Goal: Transaction & Acquisition: Subscribe to service/newsletter

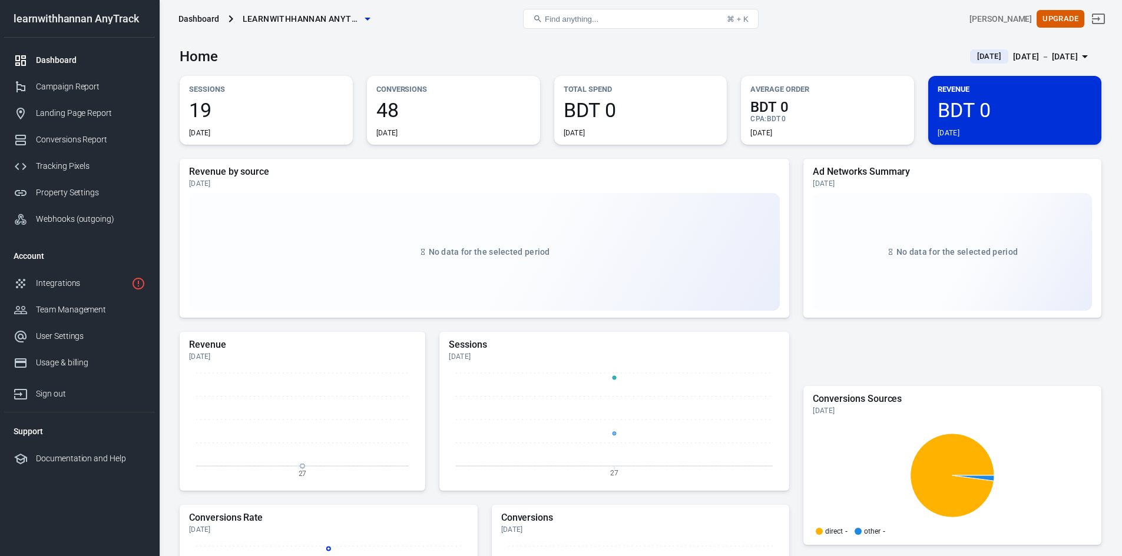
click at [297, 18] on span "learnwithhannan AnyTrack" at bounding box center [302, 19] width 118 height 15
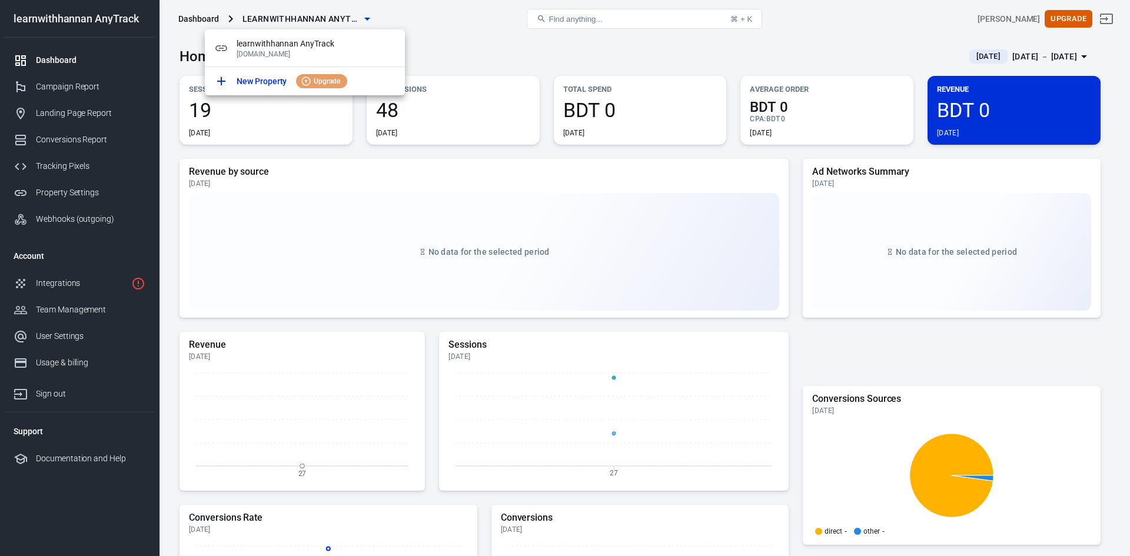
click at [466, 42] on div at bounding box center [565, 278] width 1130 height 556
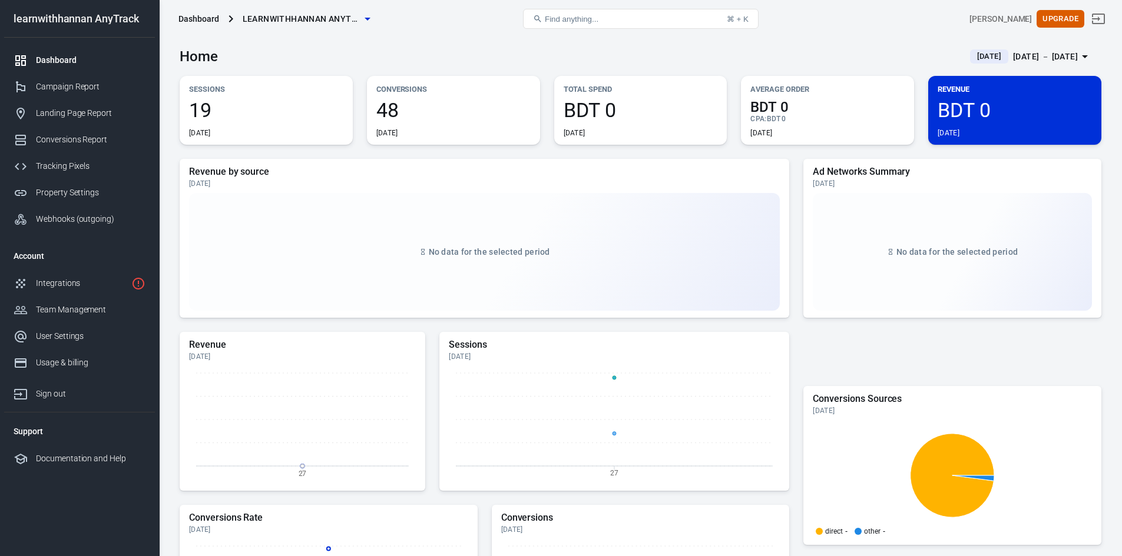
click at [425, 23] on div "Dashboard learnwithhannan AnyTrack" at bounding box center [328, 19] width 308 height 28
click at [335, 19] on span "learnwithhannan AnyTrack" at bounding box center [302, 19] width 118 height 15
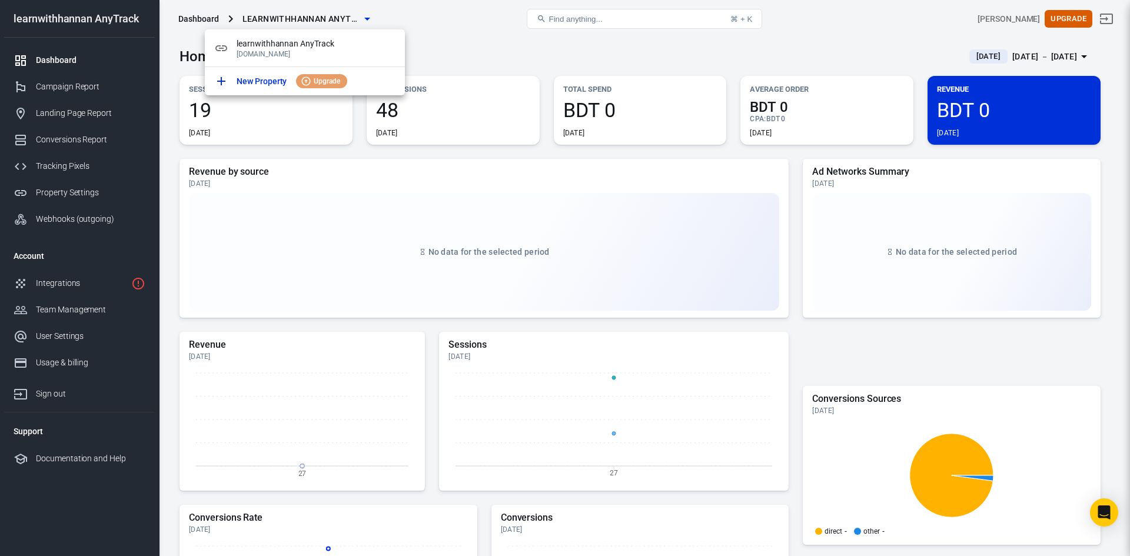
click at [335, 19] on div at bounding box center [565, 278] width 1130 height 556
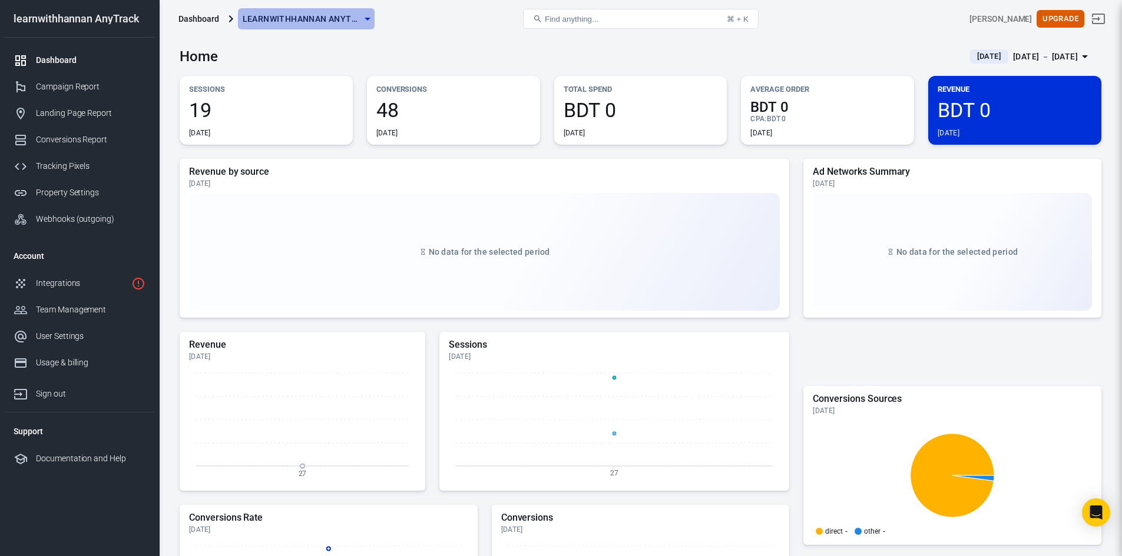
click at [310, 19] on span "learnwithhannan AnyTrack" at bounding box center [302, 19] width 118 height 15
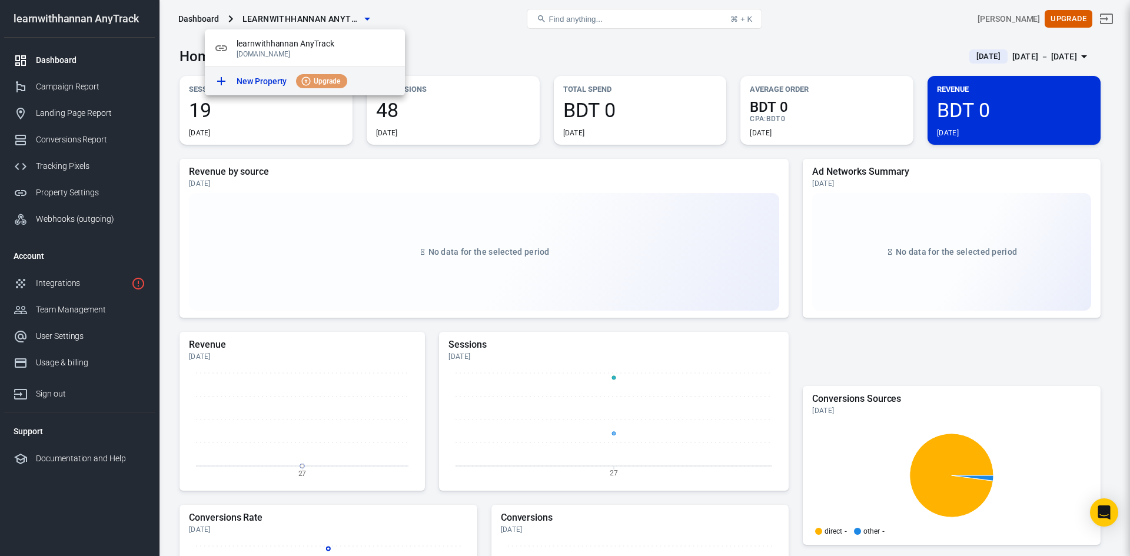
click at [323, 79] on span "Upgrade" at bounding box center [327, 81] width 36 height 11
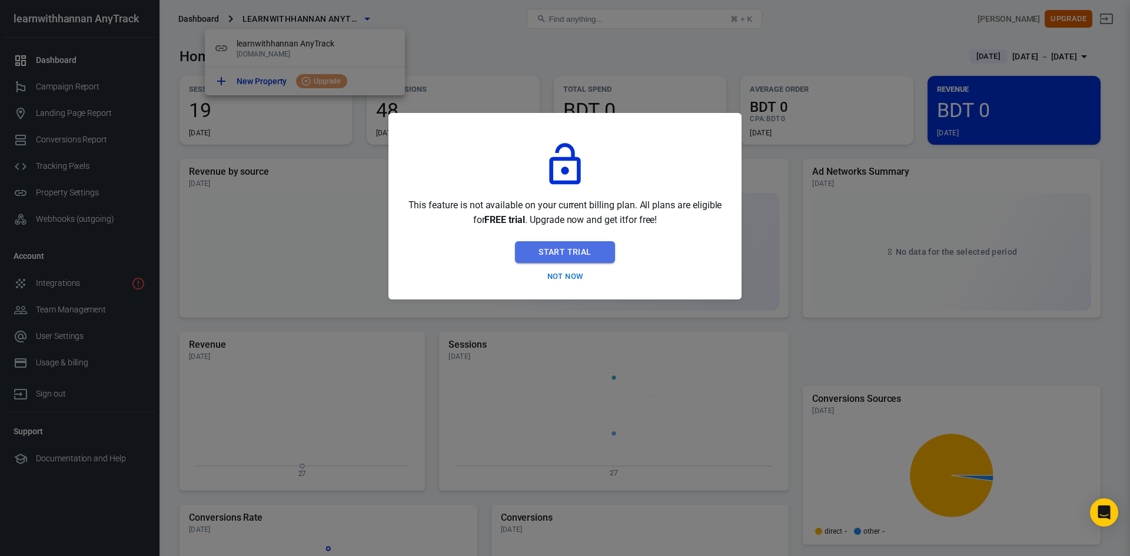
click at [569, 249] on button "Start Trial" at bounding box center [565, 252] width 100 height 22
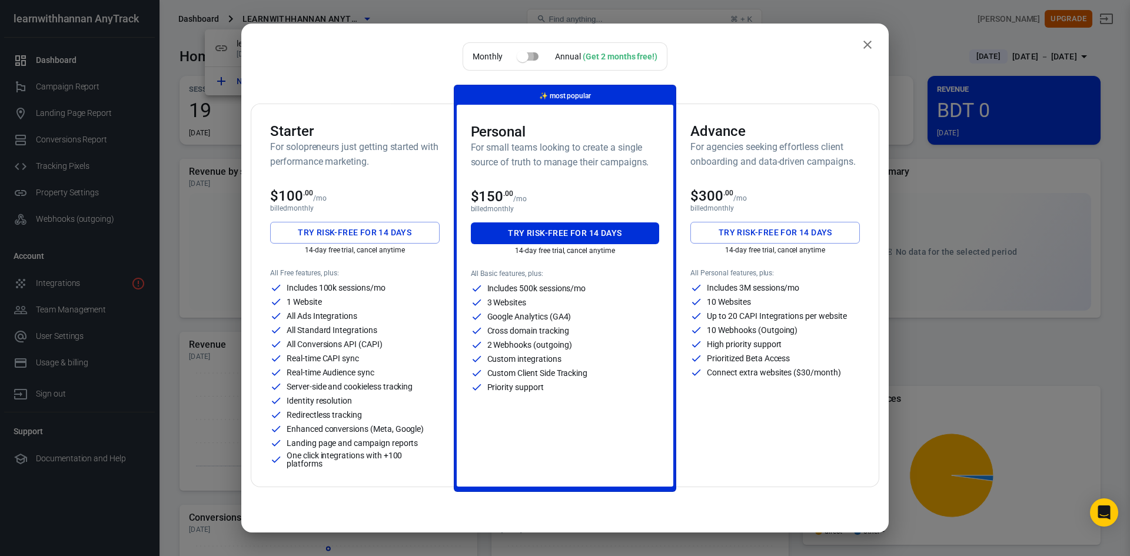
click at [529, 57] on input "checkbox" at bounding box center [522, 56] width 67 height 22
checkbox input "true"
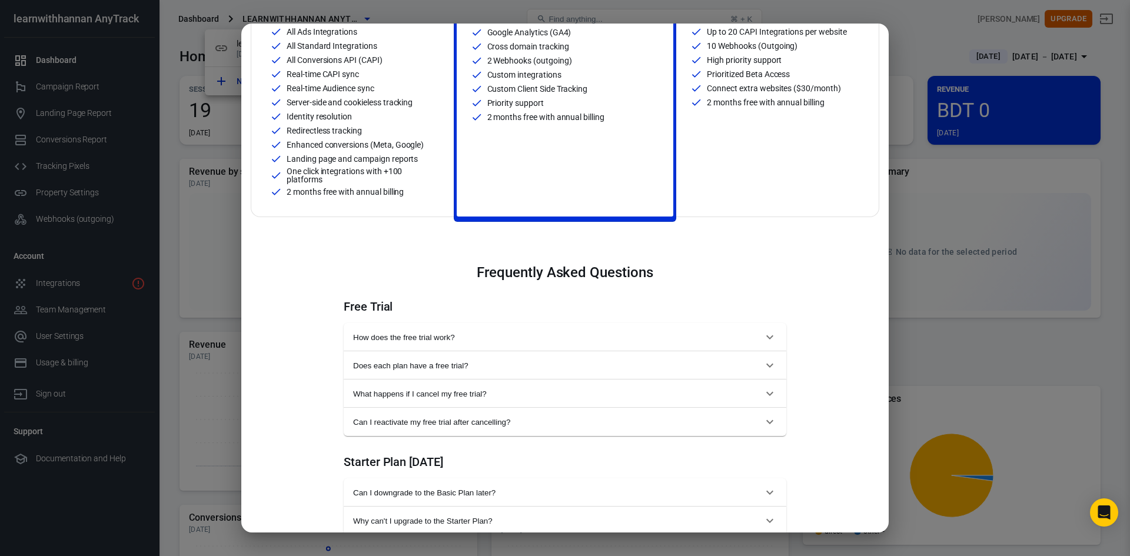
scroll to position [118, 0]
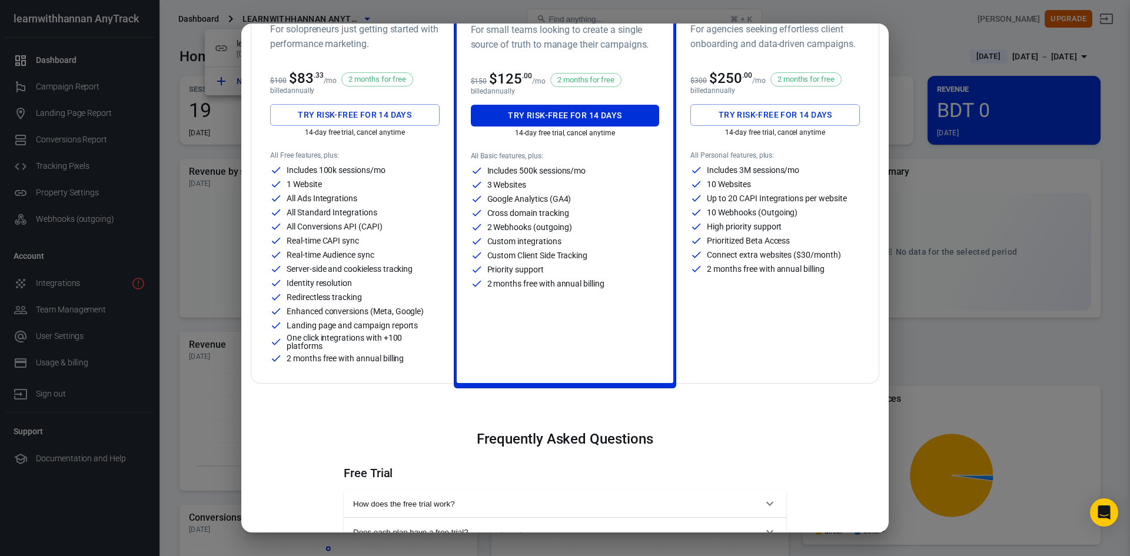
click at [571, 242] on div "Custom integrations" at bounding box center [565, 242] width 189 height 12
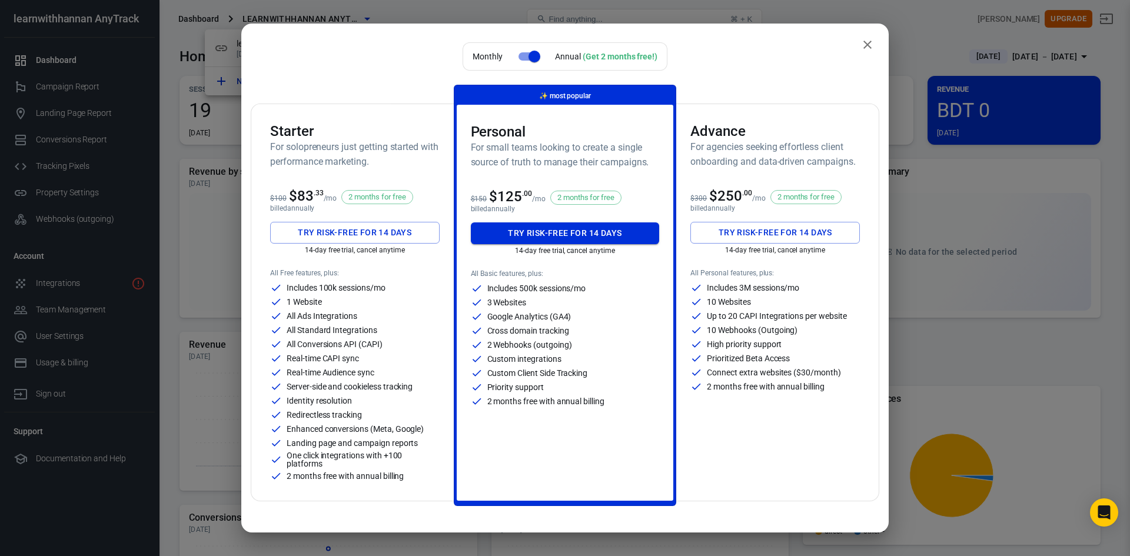
click at [573, 230] on button "Try risk-free for 14 days" at bounding box center [565, 234] width 189 height 22
